Goal: Use online tool/utility

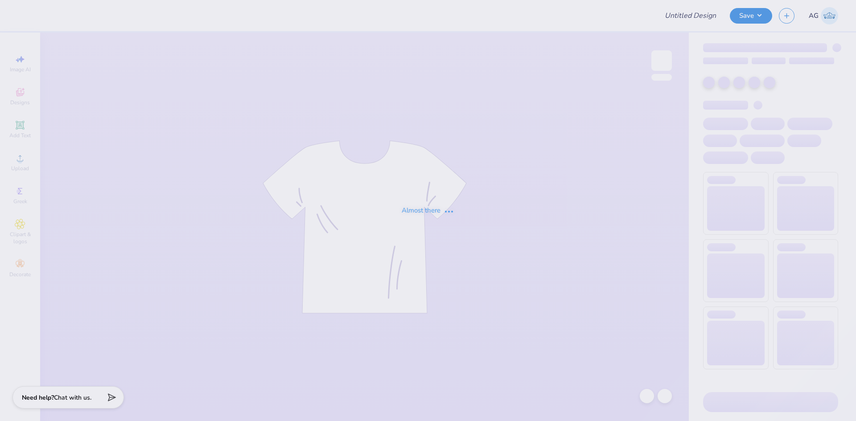
type input "dp vogue"
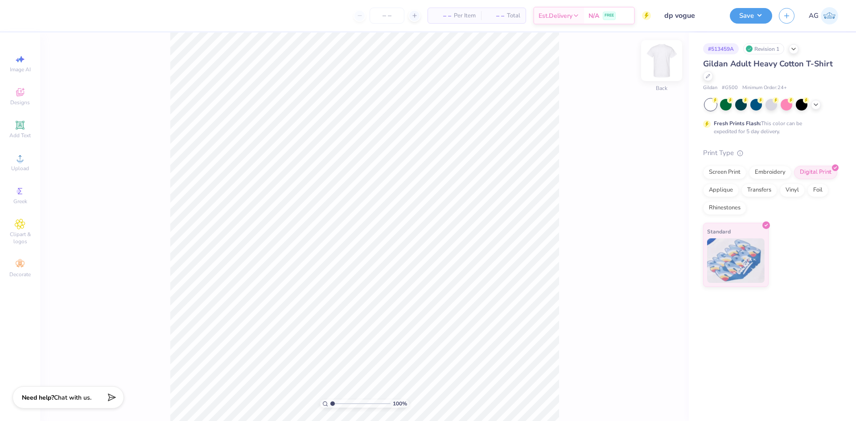
click at [655, 70] on img at bounding box center [661, 61] width 36 height 36
click at [24, 194] on icon at bounding box center [20, 191] width 11 height 11
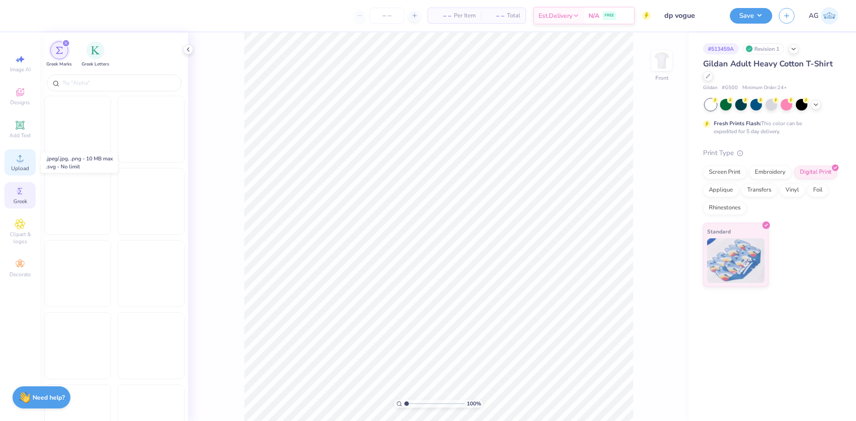
click at [18, 162] on icon at bounding box center [20, 158] width 11 height 11
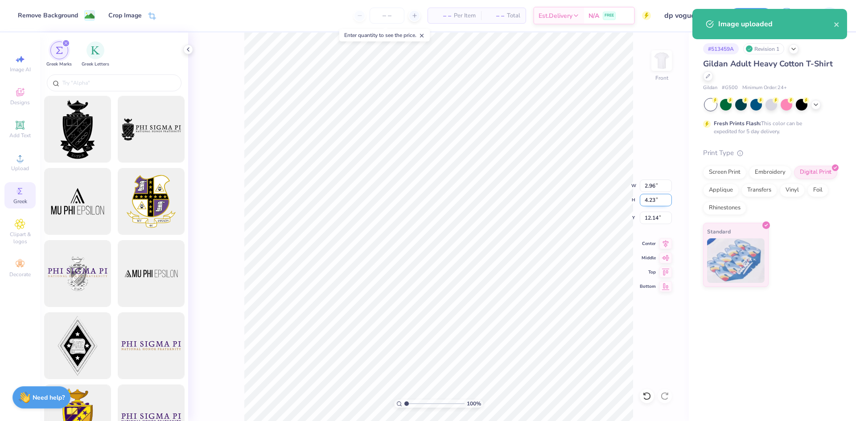
click at [654, 203] on input "4.23" at bounding box center [655, 200] width 32 height 12
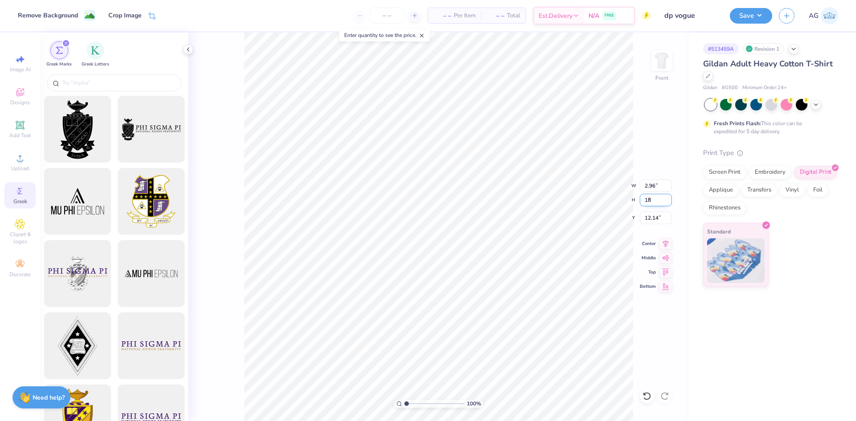
type input "18"
type input "12.62"
type input "18.00"
click at [654, 217] on input "5.25" at bounding box center [655, 218] width 32 height 12
type input "4.00"
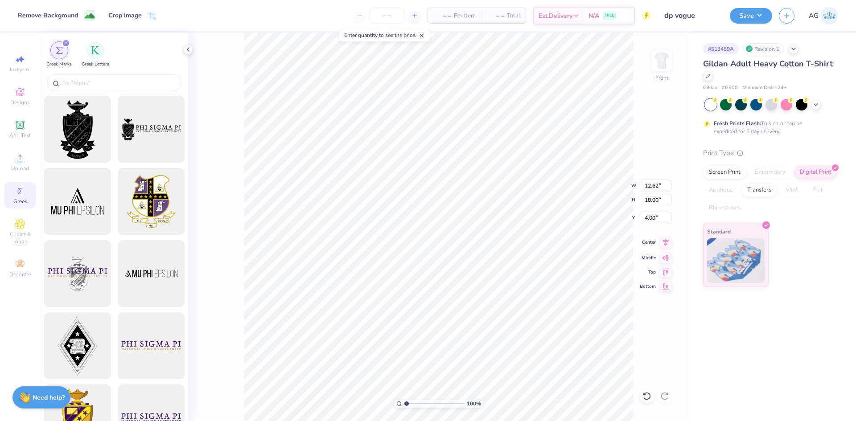
click at [665, 243] on icon at bounding box center [666, 242] width 6 height 8
